Goal: Task Accomplishment & Management: Manage account settings

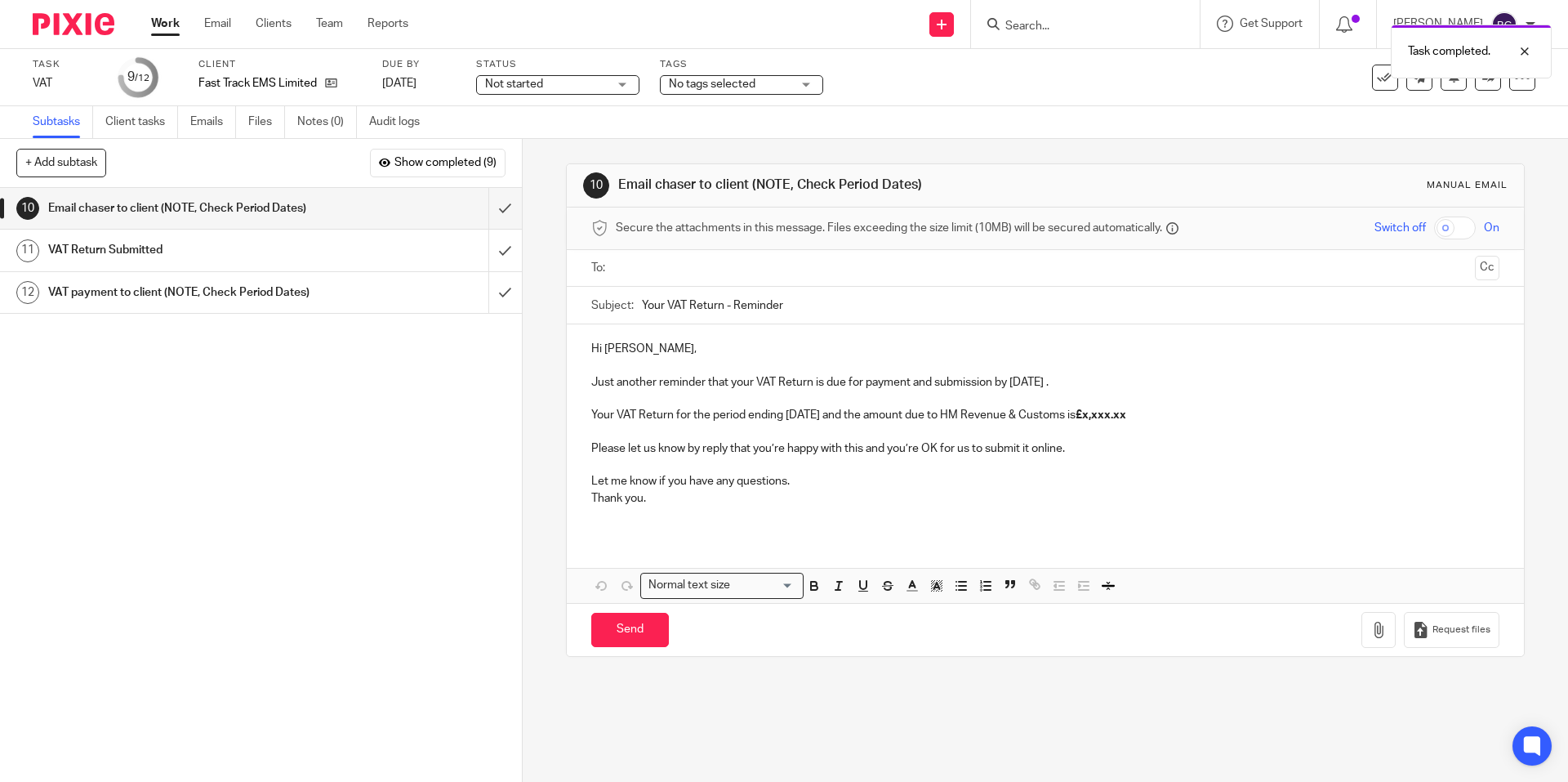
click at [1050, 25] on div "Task completed." at bounding box center [1167, 48] width 768 height 62
click at [1527, 49] on div at bounding box center [1512, 51] width 44 height 19
click at [1096, 25] on input "Search" at bounding box center [1077, 26] width 147 height 15
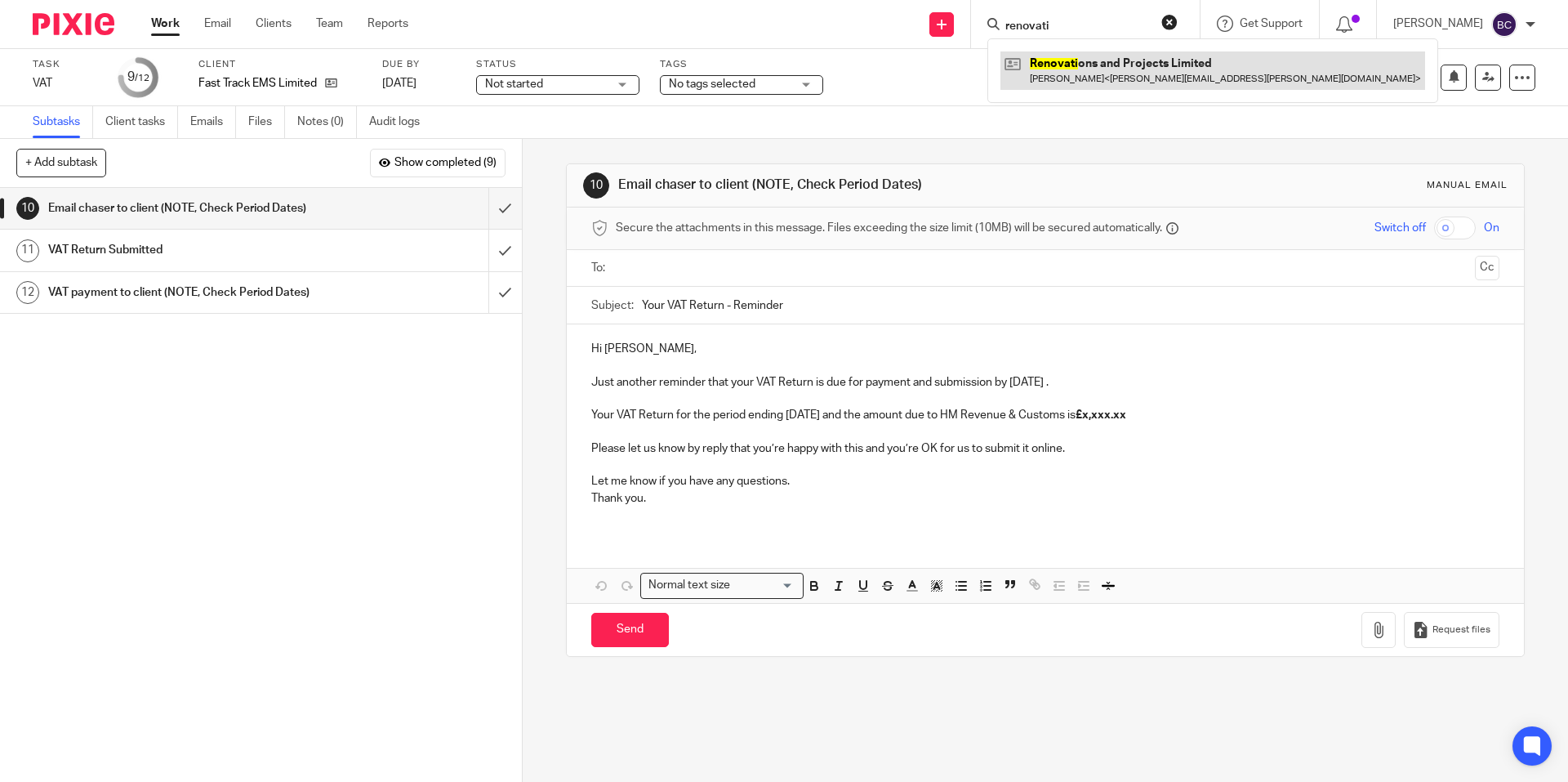
type input "renovati"
click at [1110, 71] on link at bounding box center [1213, 70] width 425 height 38
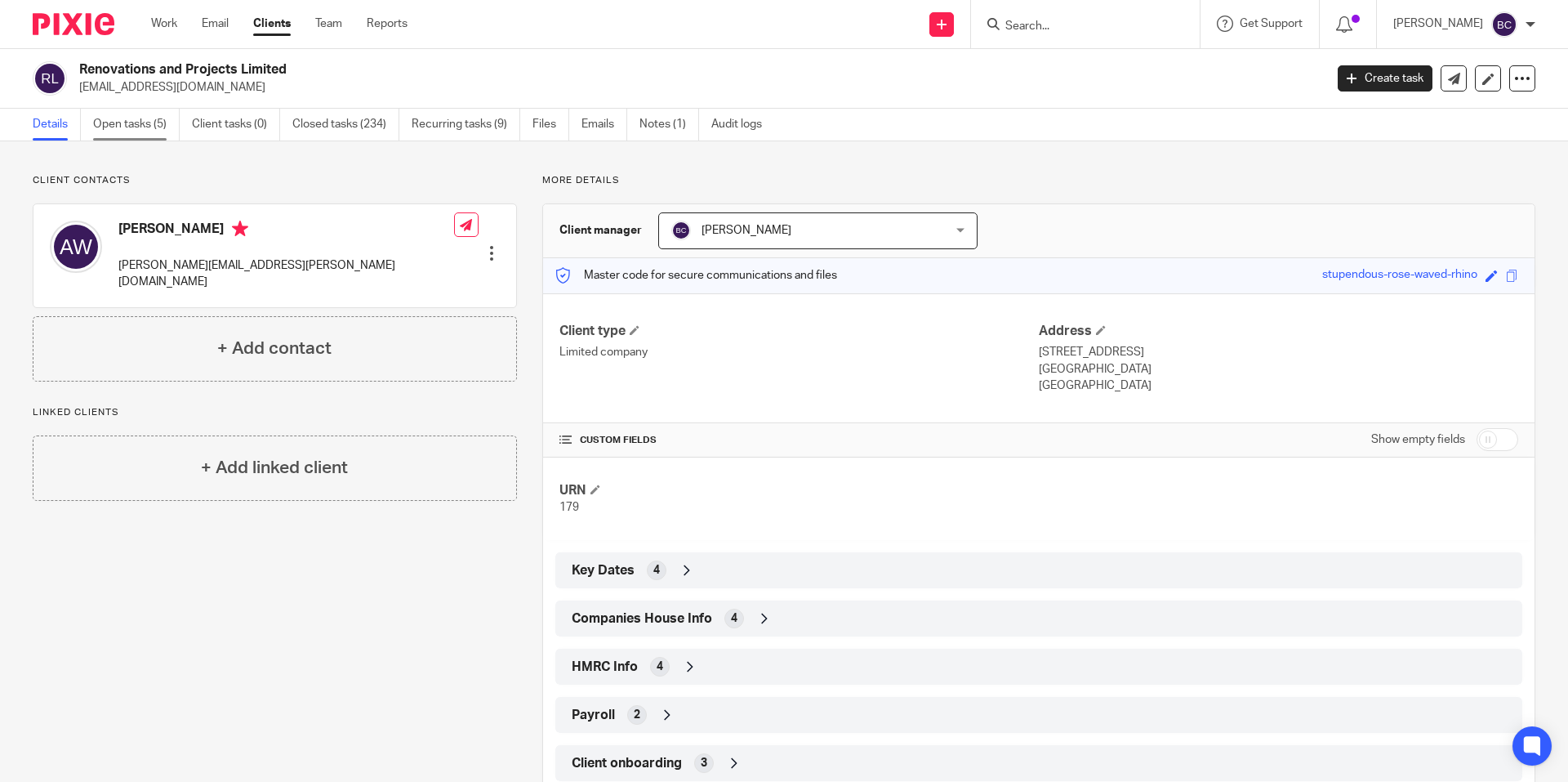
click at [157, 121] on link "Open tasks (5)" at bounding box center [137, 124] width 86 height 32
